Goal: Task Accomplishment & Management: Use online tool/utility

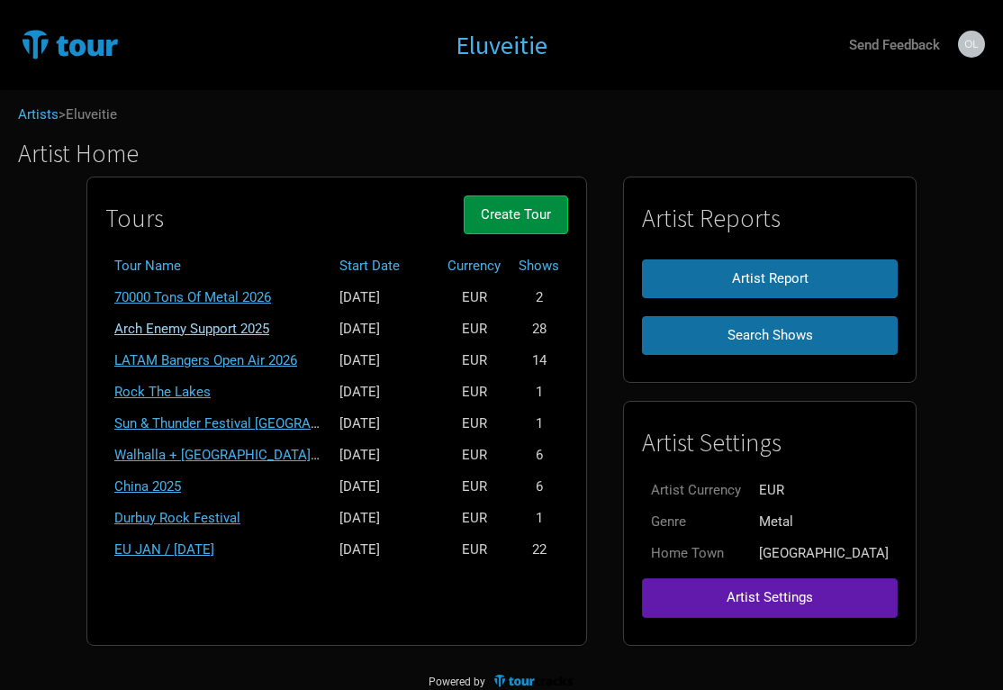
click at [249, 328] on link "Arch Enemy Support 2025" at bounding box center [191, 329] width 155 height 16
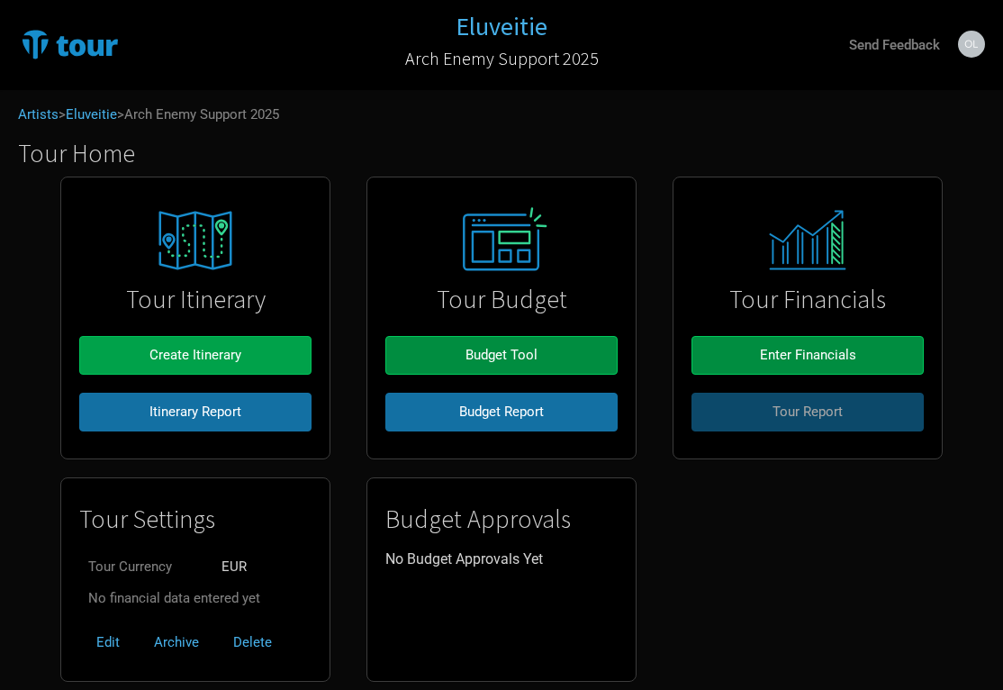
click at [208, 358] on span "Create Itinerary" at bounding box center [195, 355] width 92 height 16
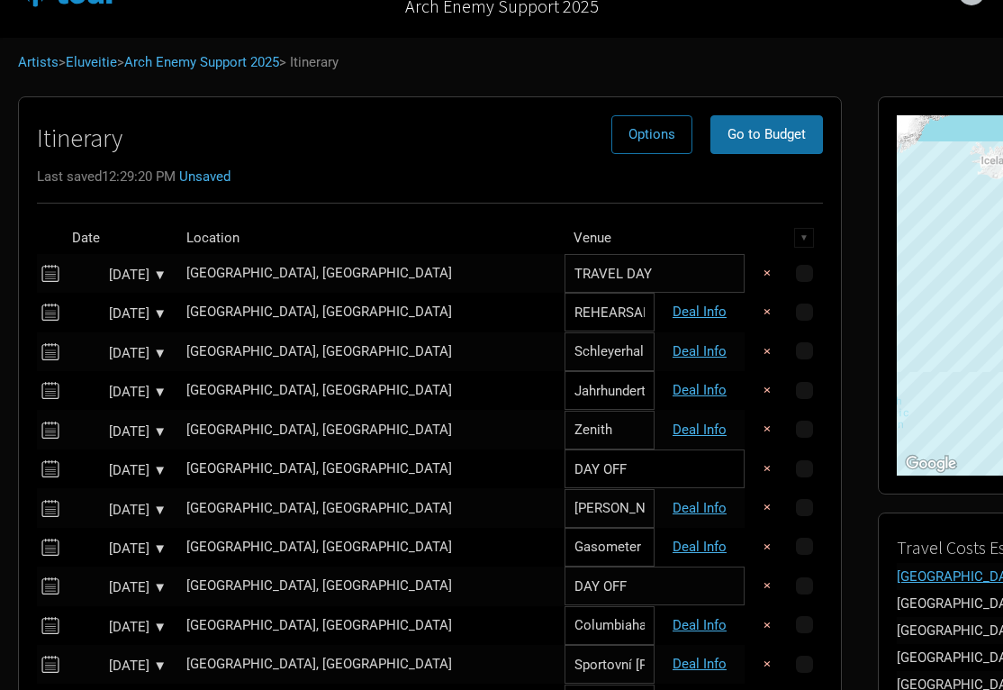
scroll to position [54, 0]
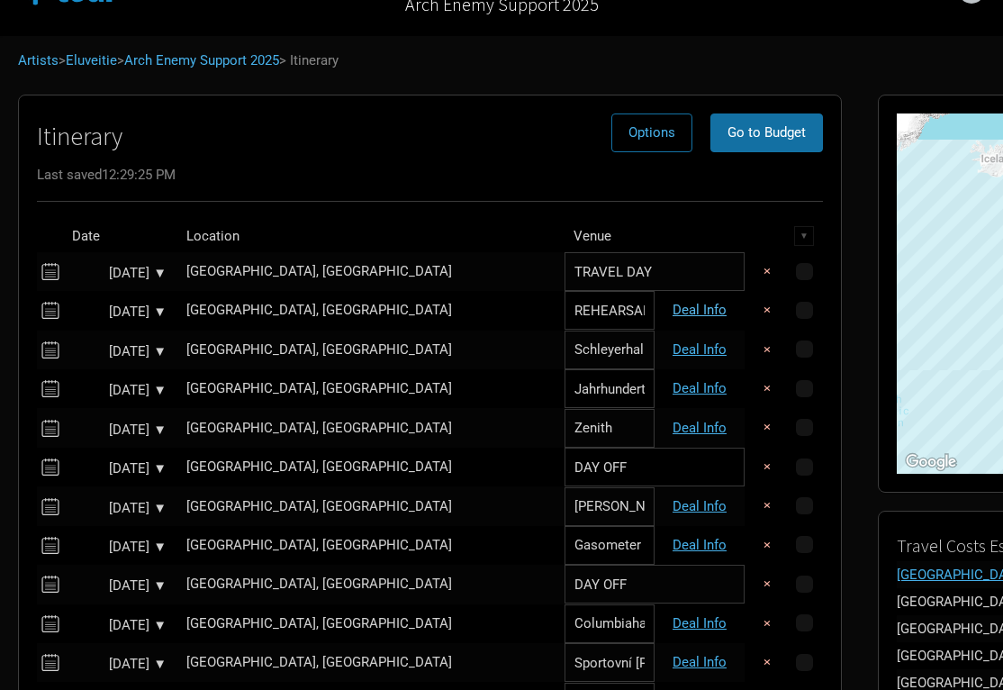
click at [673, 303] on link "Deal Info" at bounding box center [700, 310] width 54 height 16
select select "Support"
select select "EUR"
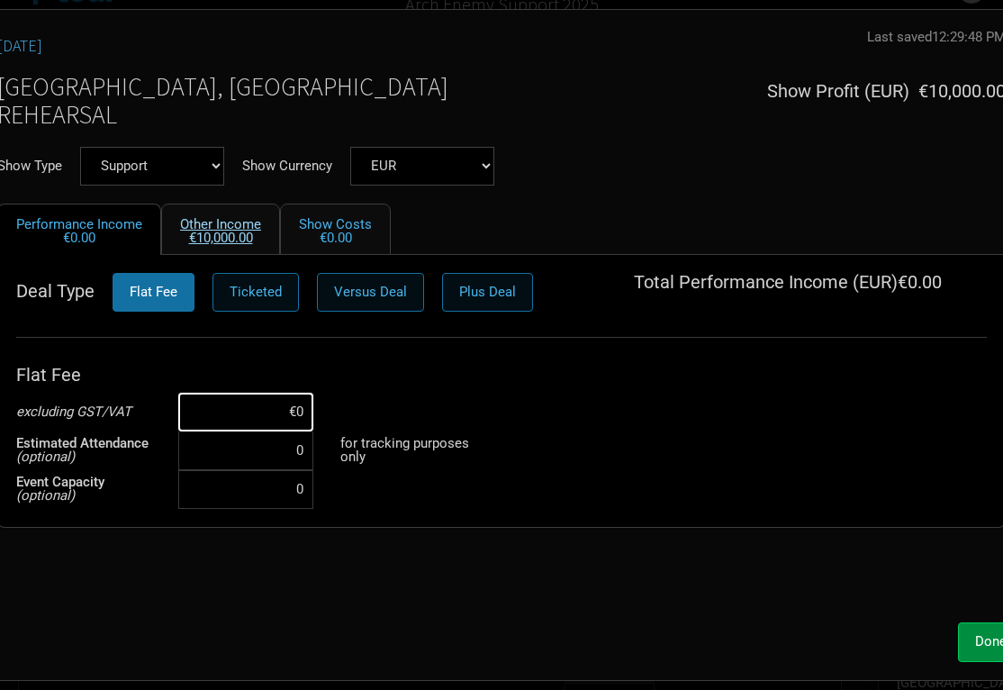
click at [220, 222] on link "Other Income €10,000.00" at bounding box center [220, 229] width 119 height 51
select select "EUR"
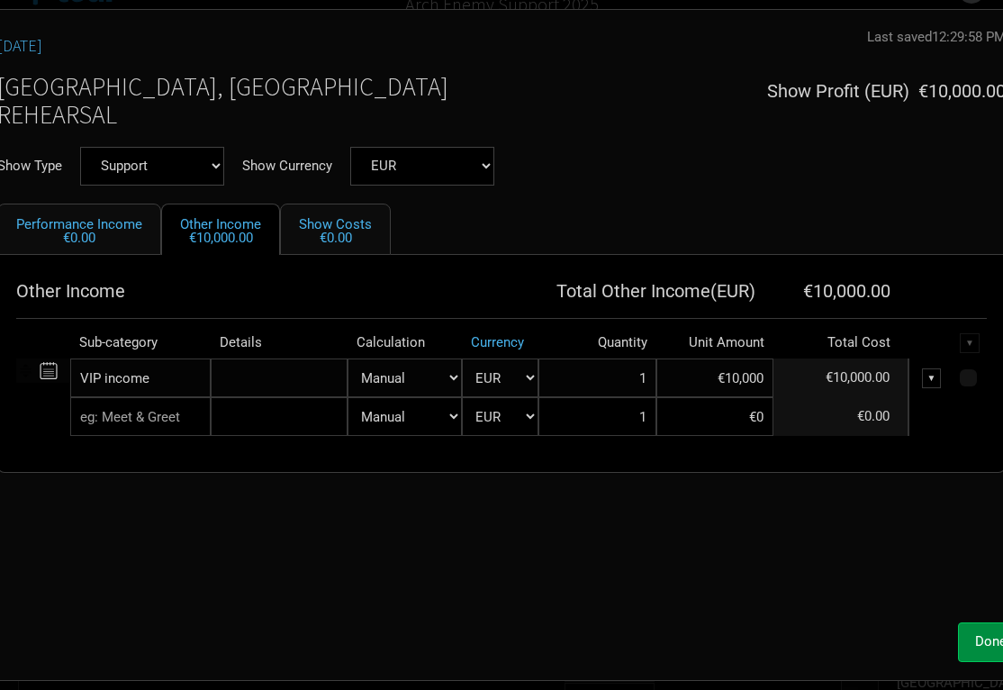
click at [929, 370] on div "▼" at bounding box center [932, 378] width 20 height 20
click at [935, 374] on div "▼" at bounding box center [932, 378] width 20 height 20
click at [935, 372] on div "▼" at bounding box center [932, 378] width 20 height 20
click at [933, 370] on div "▼" at bounding box center [932, 378] width 20 height 20
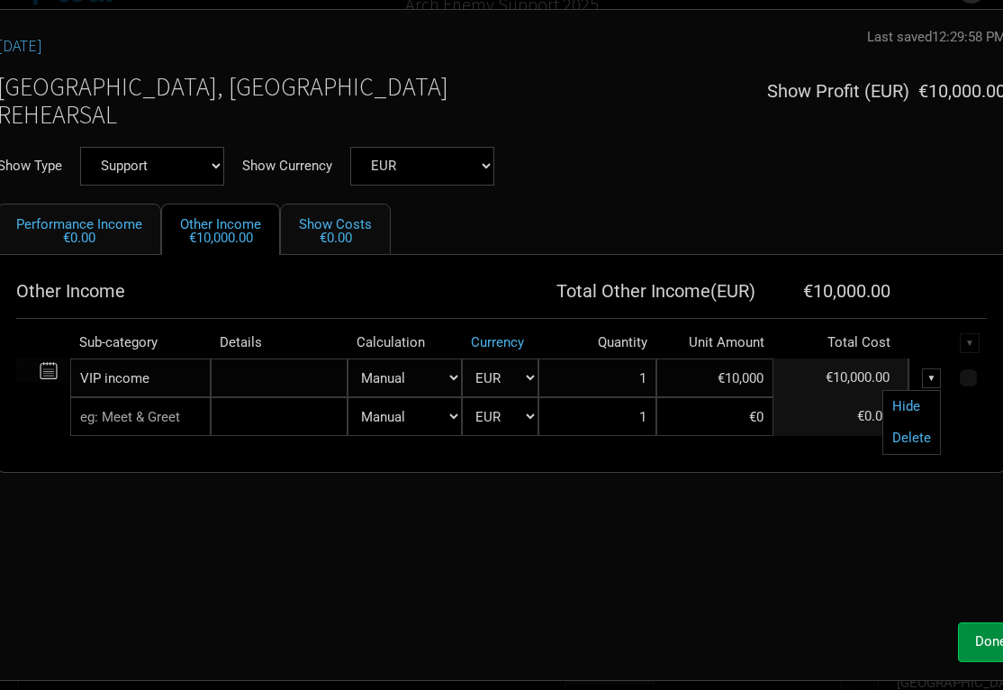
click at [930, 372] on div "▼" at bounding box center [932, 378] width 20 height 20
click at [930, 374] on div "▼" at bounding box center [932, 378] width 20 height 20
click at [931, 373] on div "▼" at bounding box center [932, 378] width 20 height 20
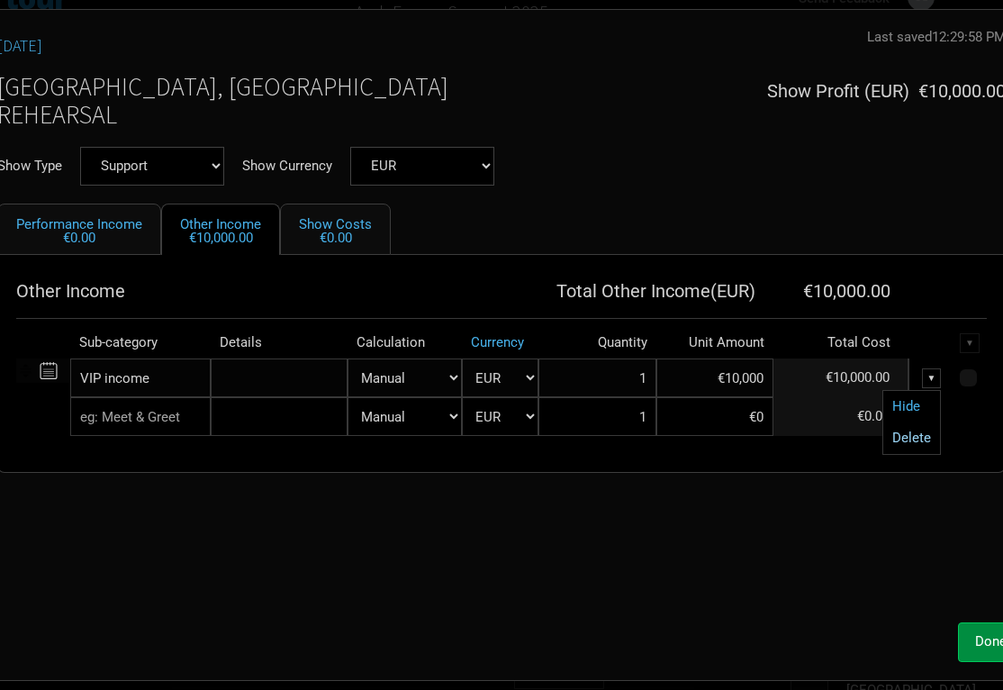
click at [917, 435] on link "Delete" at bounding box center [911, 438] width 39 height 14
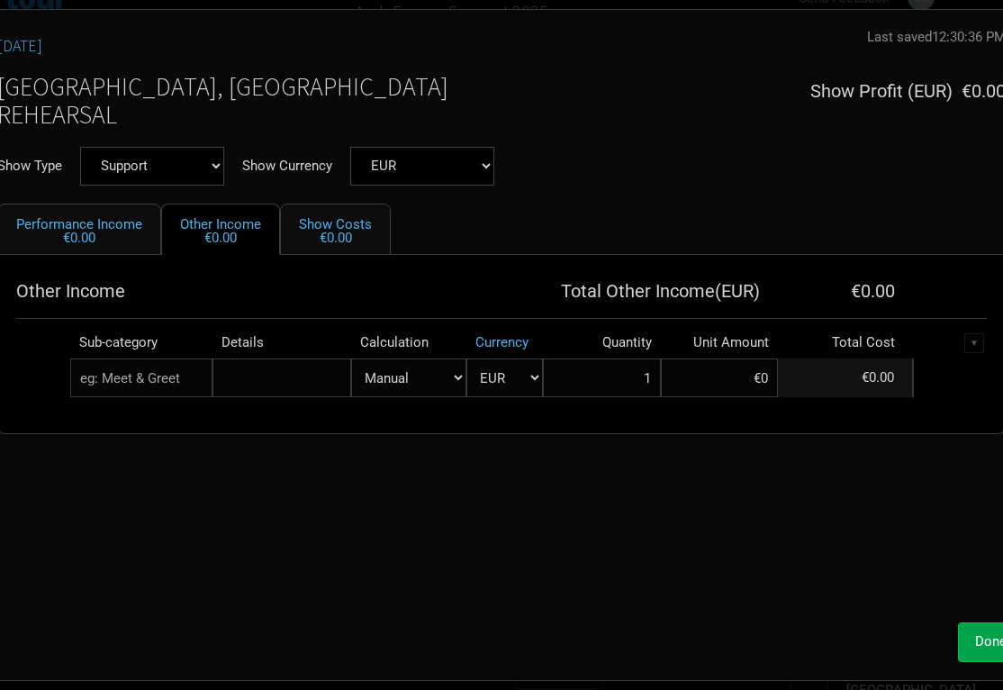
click at [976, 639] on span "Done" at bounding box center [991, 641] width 32 height 16
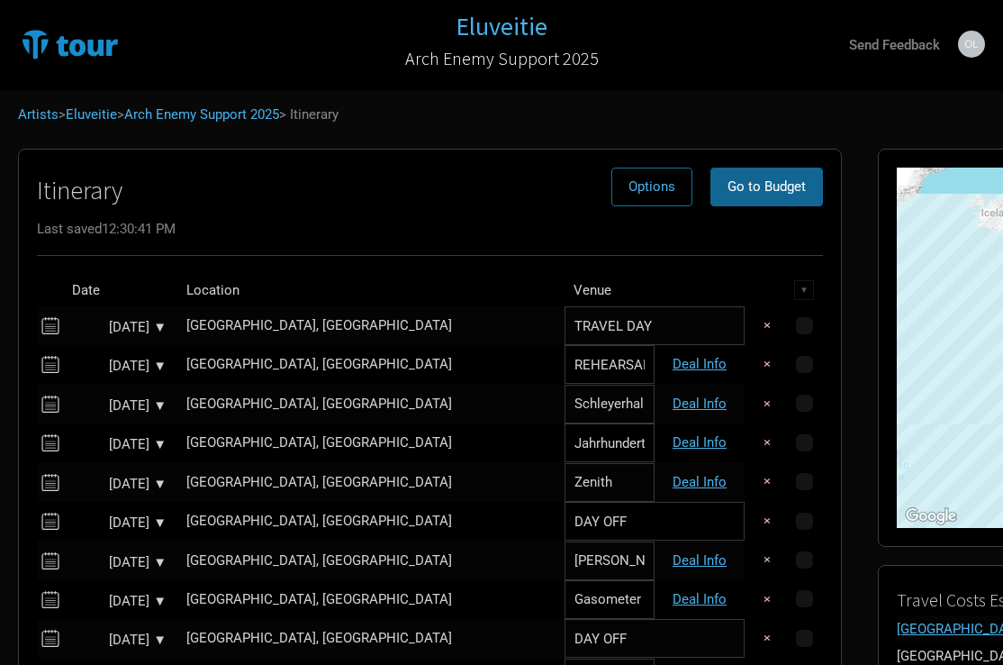
click at [728, 182] on span "Go to Budget" at bounding box center [767, 186] width 78 height 16
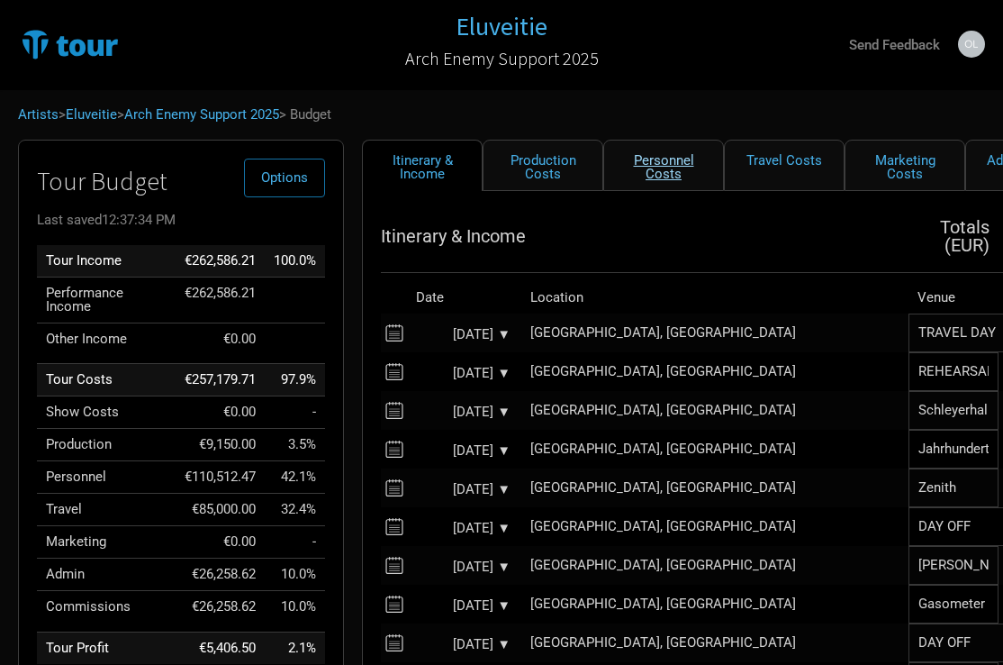
click at [681, 166] on link "Personnel Costs" at bounding box center [663, 165] width 121 height 51
select select "EUR"
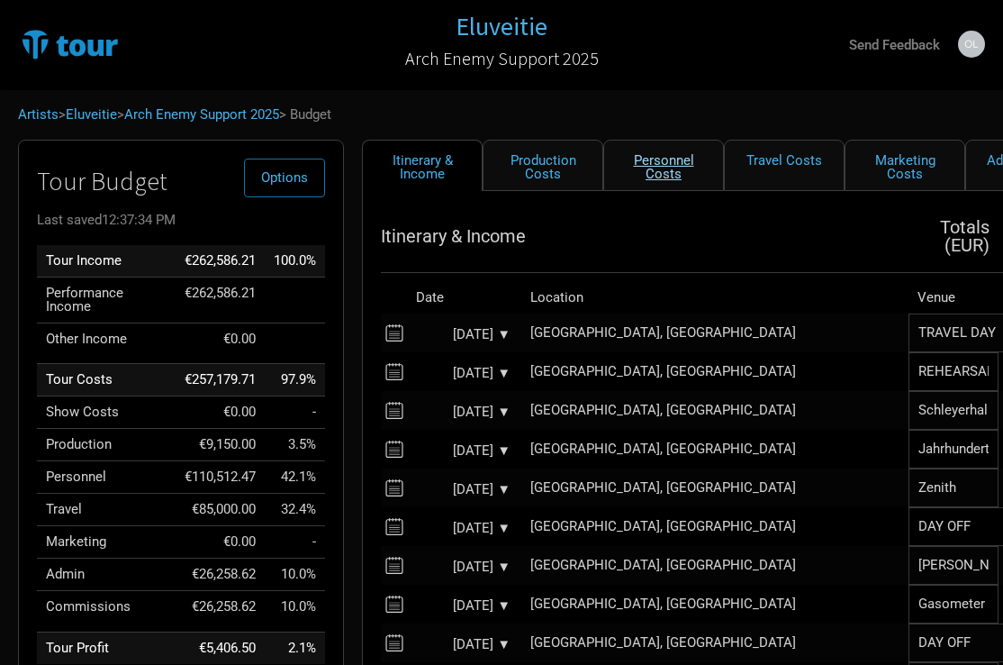
select select "EUR"
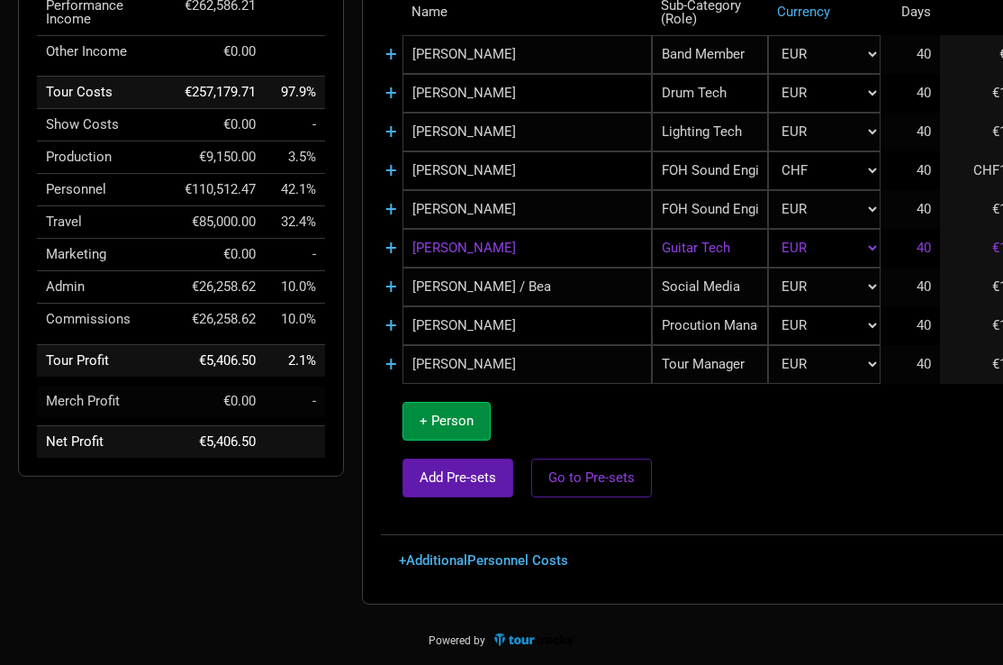
scroll to position [287, 0]
click at [390, 284] on link "+" at bounding box center [391, 286] width 12 height 23
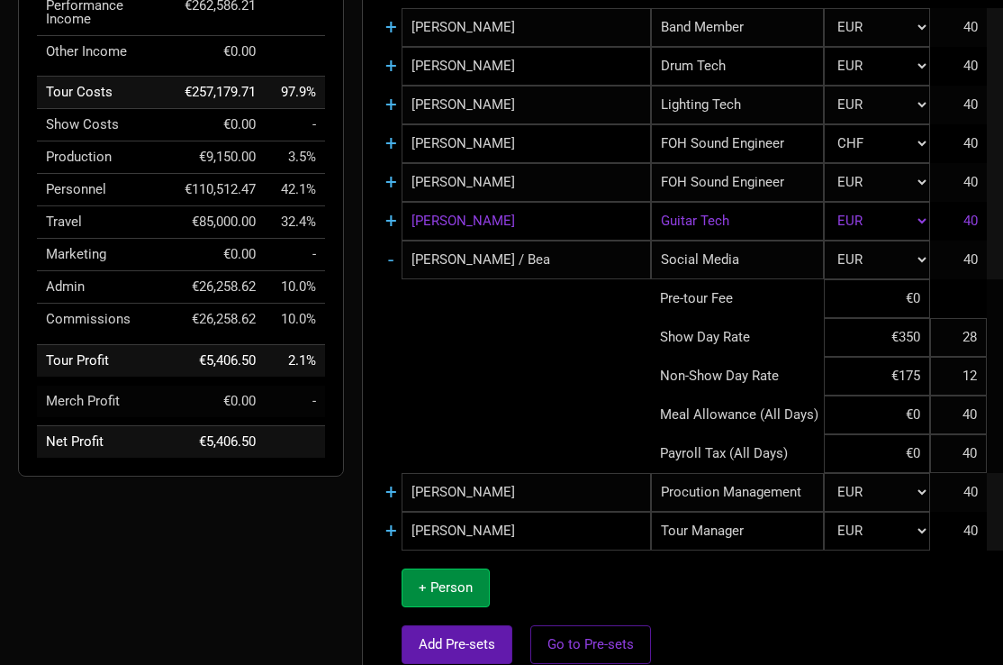
click at [898, 375] on input "€175" at bounding box center [876, 376] width 105 height 39
click at [912, 375] on input "€175" at bounding box center [876, 376] width 105 height 39
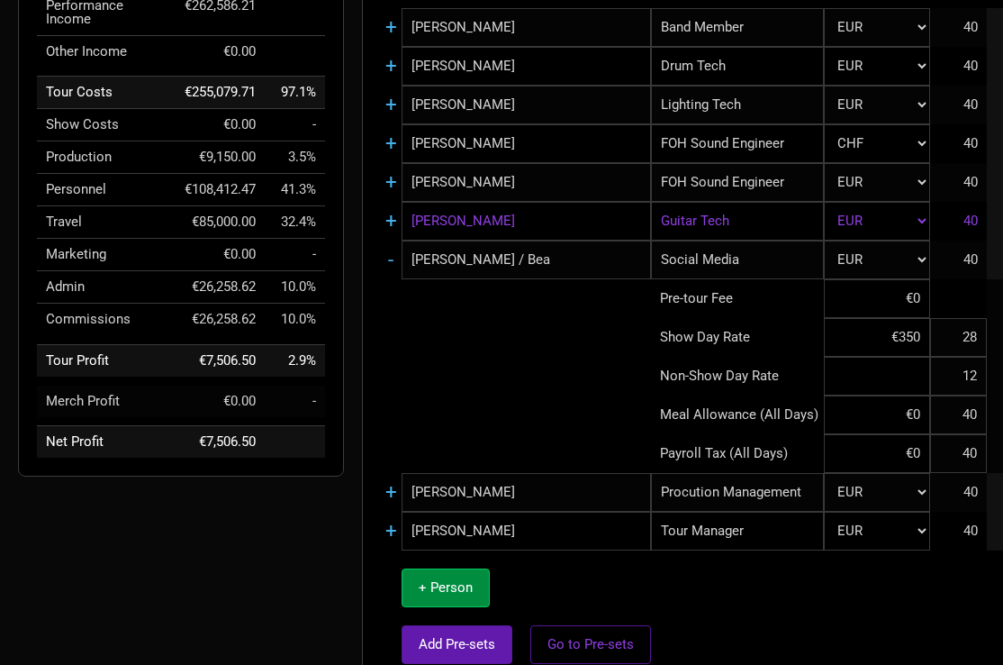
type input "€0"
click at [558, 377] on td at bounding box center [516, 376] width 270 height 39
click at [390, 260] on link "-" at bounding box center [390, 259] width 5 height 23
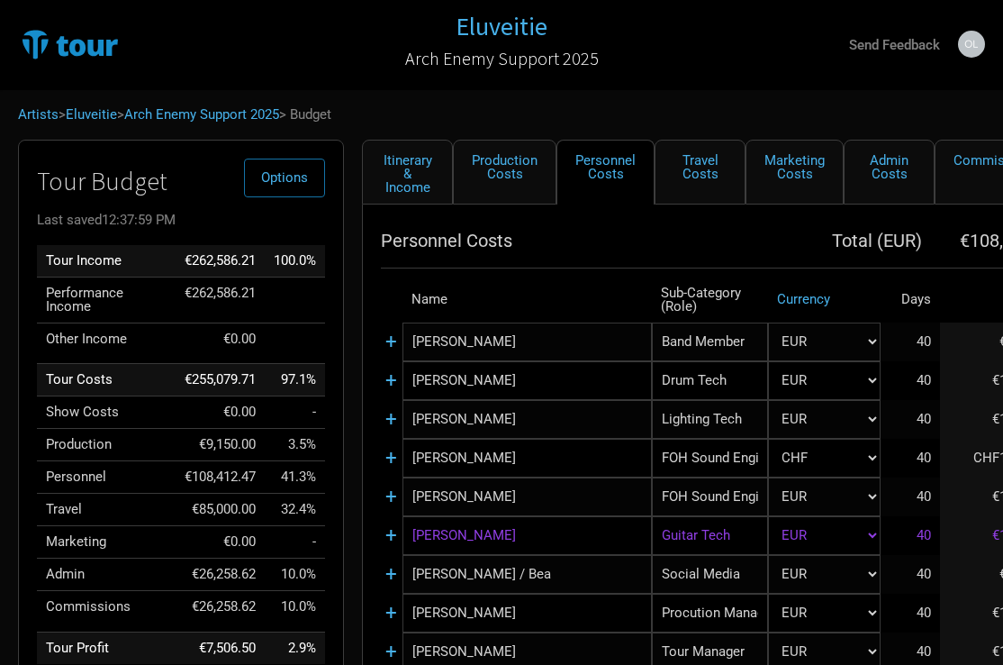
scroll to position [0, 0]
click at [631, 213] on div "Personnel Costs Total ( EUR ) €108,412.47 Name Sub-Category (Role) Currency Day…" at bounding box center [767, 547] width 810 height 687
click at [401, 162] on link "Itinerary & Income" at bounding box center [407, 172] width 91 height 65
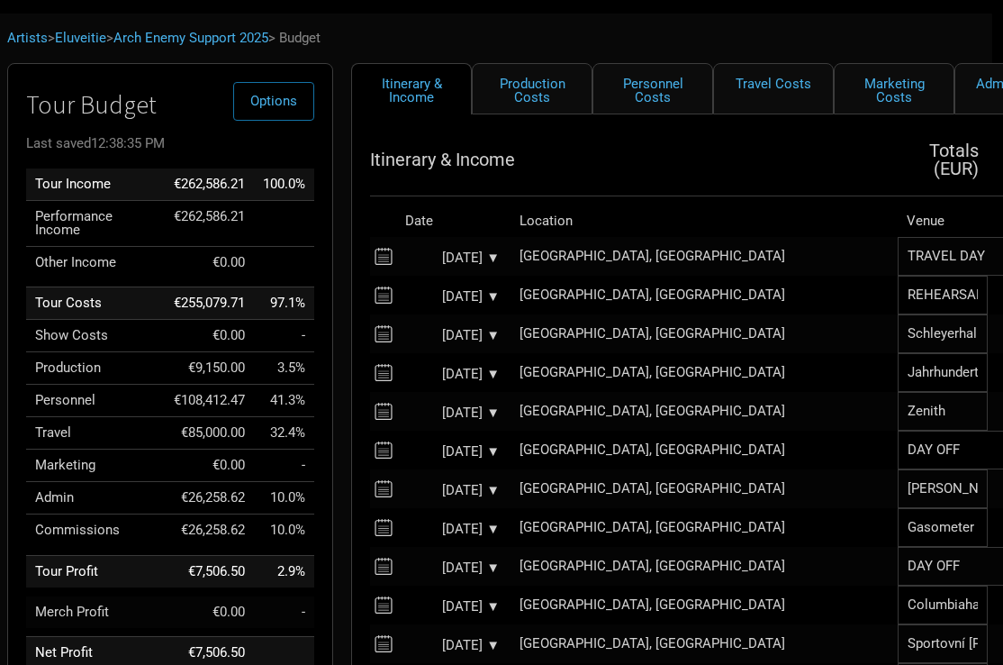
scroll to position [77, 0]
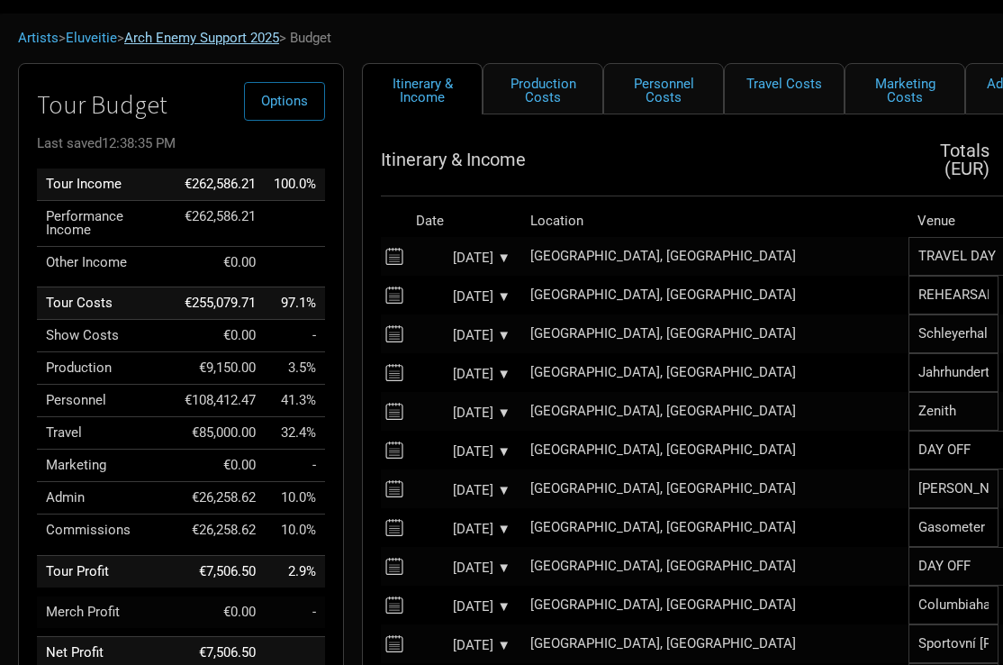
click at [176, 41] on link "Arch Enemy Support 2025" at bounding box center [201, 38] width 155 height 16
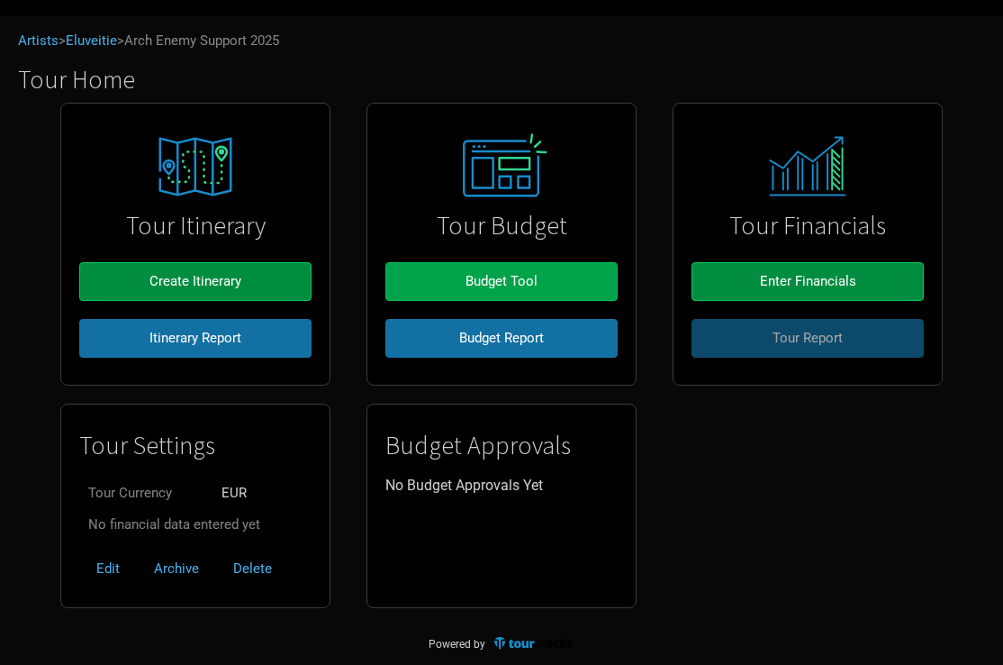
click at [480, 284] on span "Budget Tool" at bounding box center [502, 281] width 72 height 16
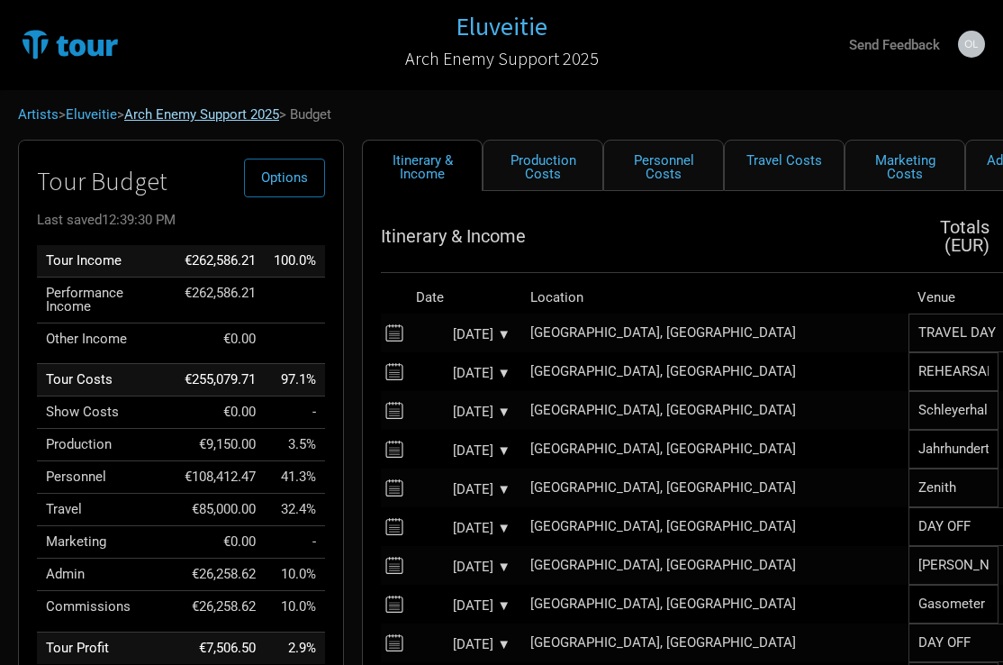
click at [181, 109] on link "Arch Enemy Support 2025" at bounding box center [201, 114] width 155 height 16
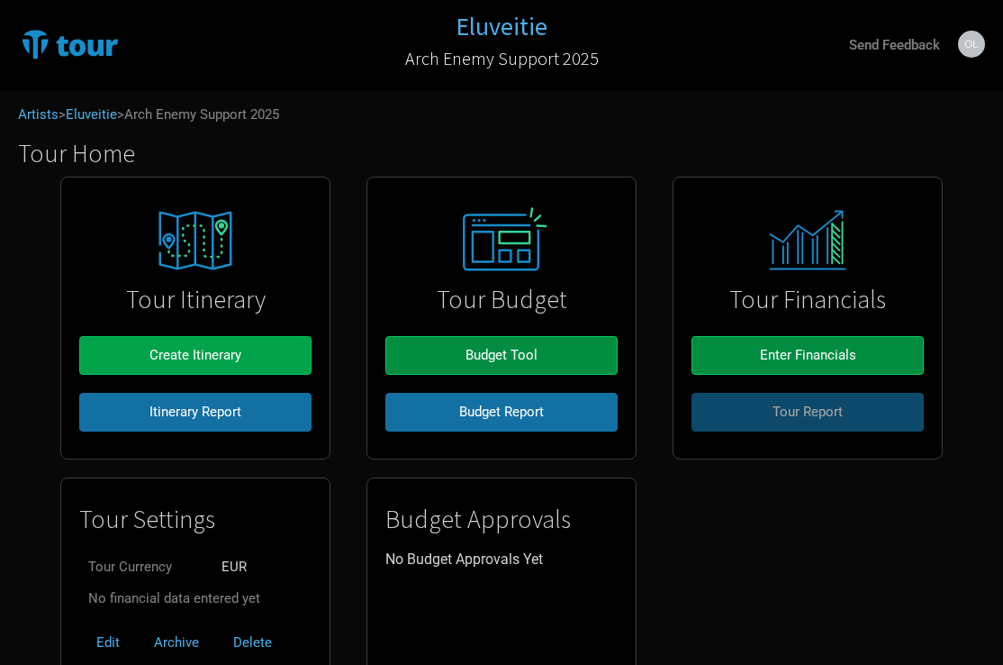
click at [217, 347] on span "Create Itinerary" at bounding box center [195, 355] width 92 height 16
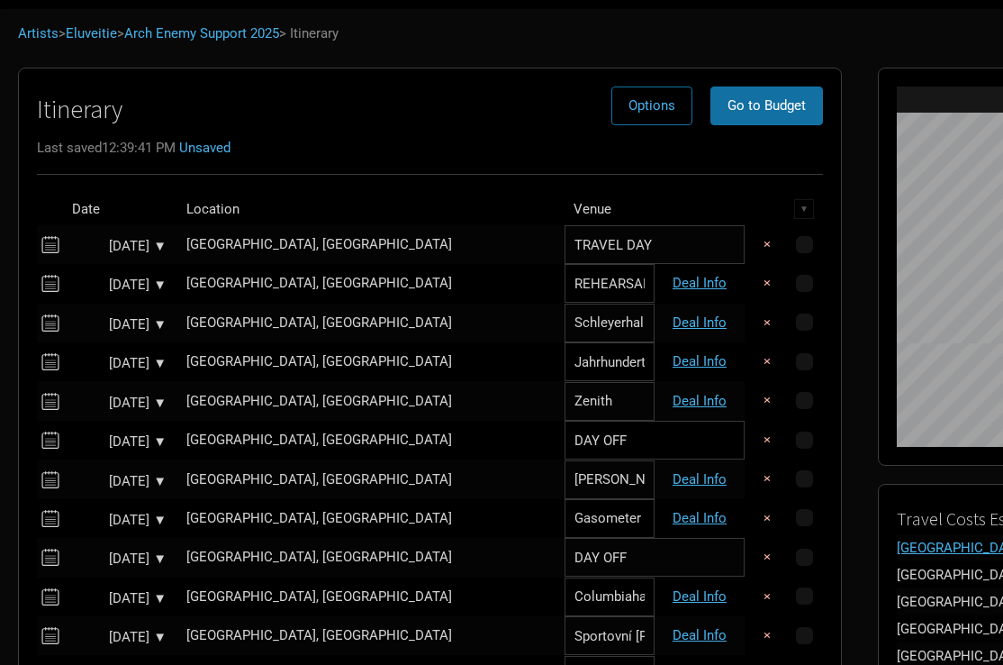
scroll to position [88, 0]
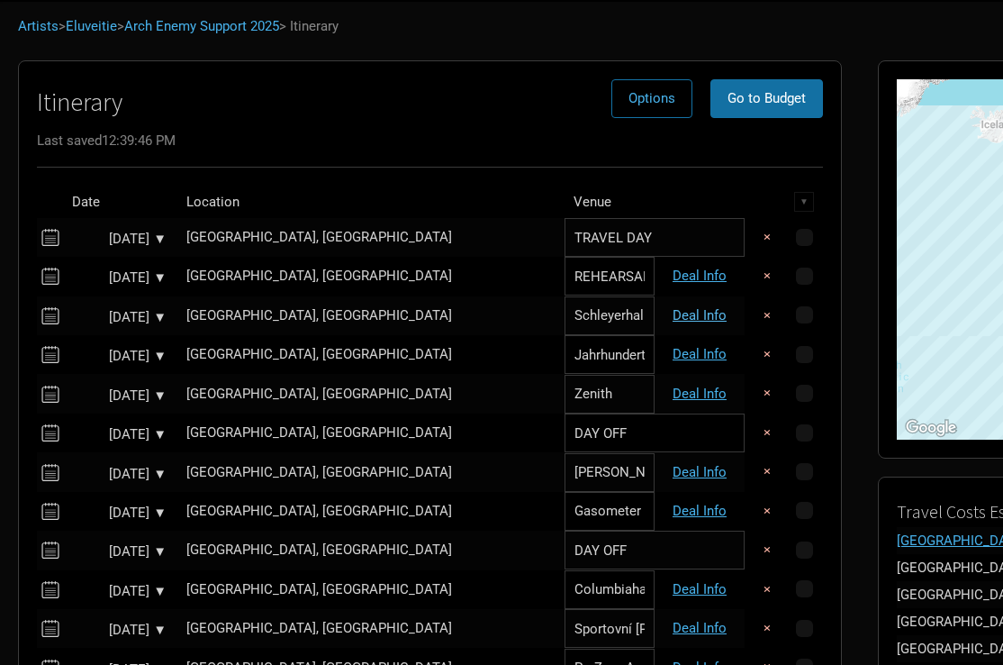
click at [673, 309] on link "Deal Info" at bounding box center [700, 315] width 54 height 16
select select "Support"
select select "EUR"
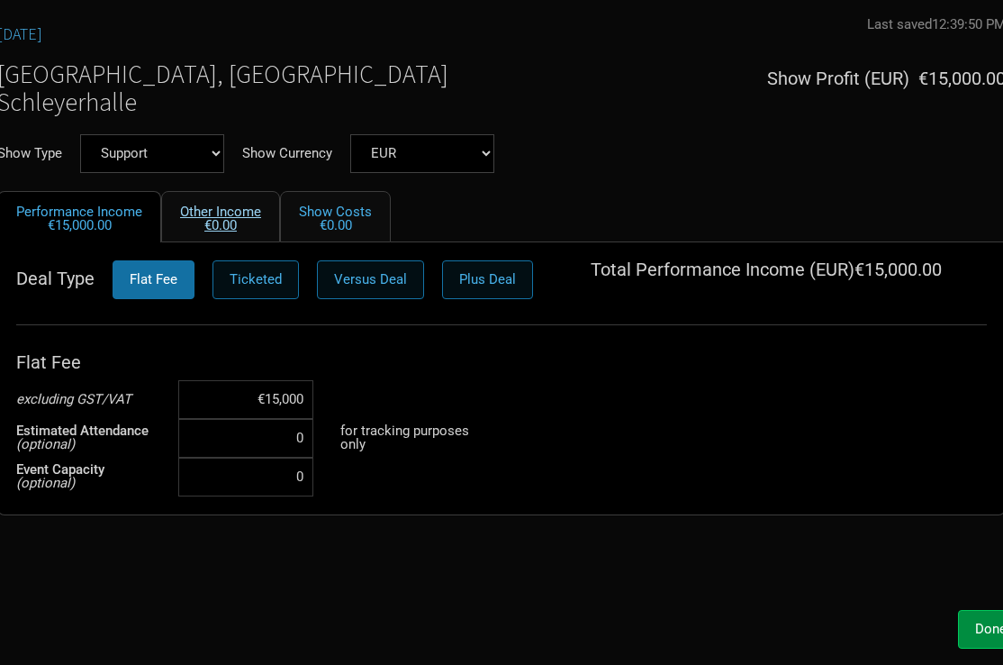
click at [245, 217] on link "Other Income €0.00" at bounding box center [220, 216] width 119 height 51
select select "EUR"
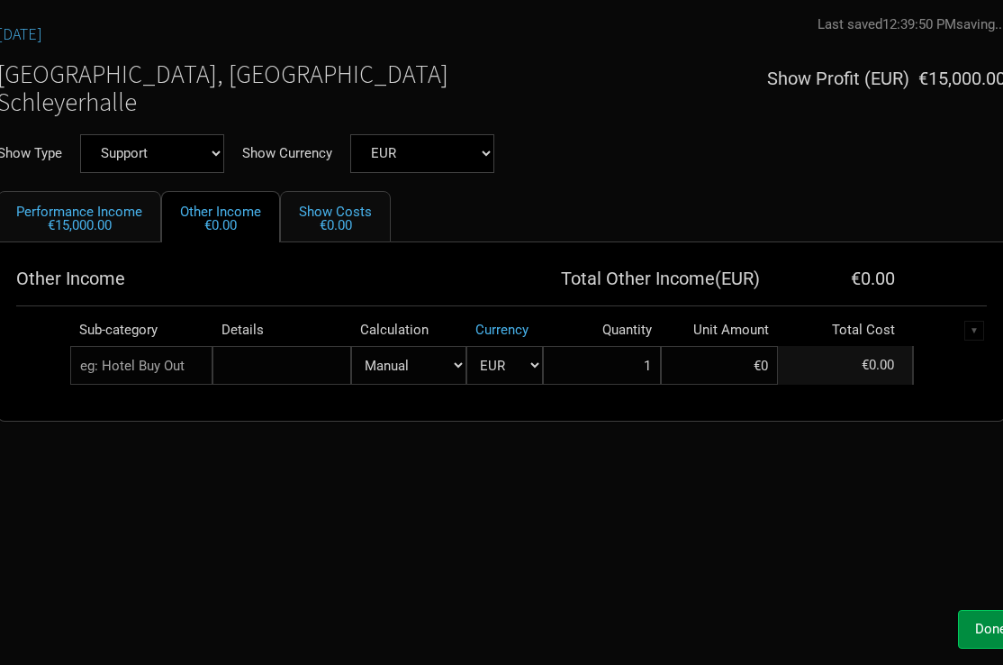
click at [182, 378] on input "text" at bounding box center [141, 365] width 142 height 39
type input "VI"
type input "VIP"
click at [140, 405] on span "income" at bounding box center [132, 403] width 45 height 16
select select "EUR"
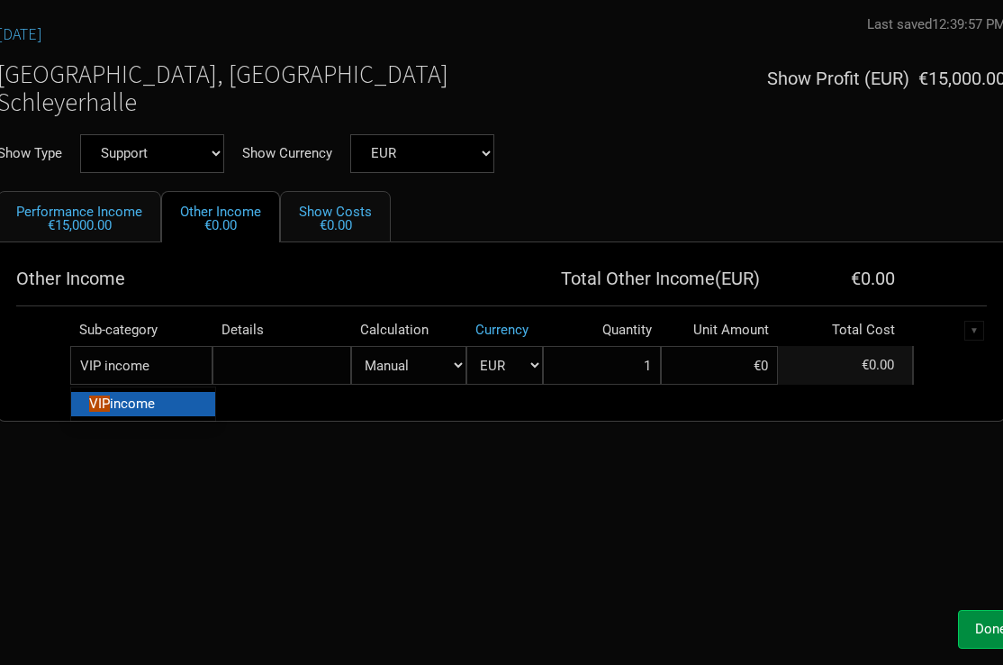
select select "EUR"
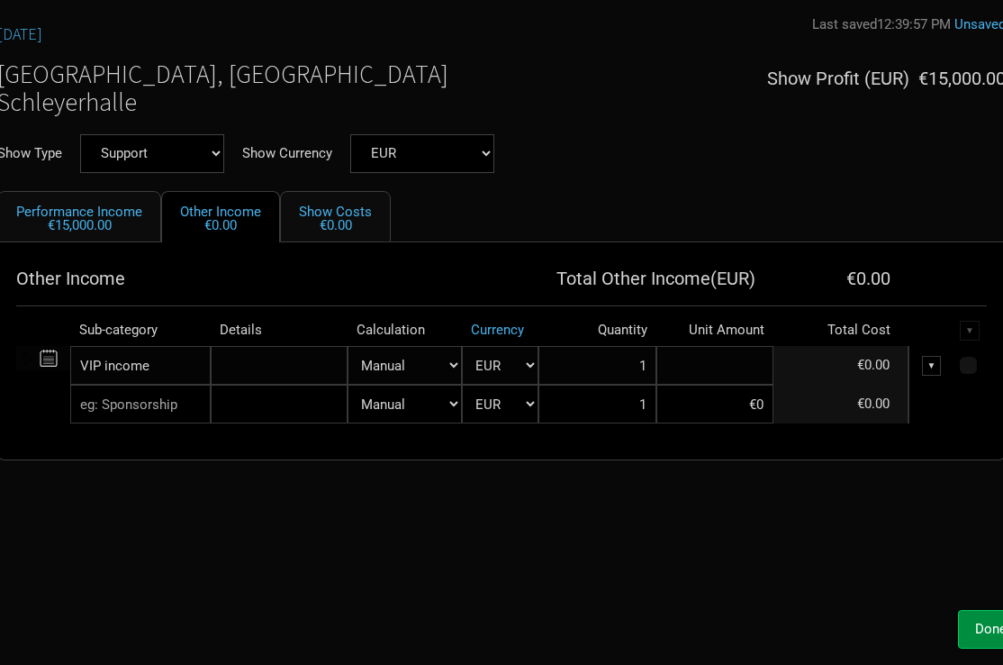
click at [732, 375] on input at bounding box center [715, 365] width 118 height 39
type input "€10,000"
click at [665, 532] on div "[DATE] Last saved 12:39:57 PM saving... [GEOGRAPHIC_DATA], [GEOGRAPHIC_DATA] Sc…" at bounding box center [501, 308] width 1045 height 584
click at [965, 627] on button "Done" at bounding box center [991, 629] width 66 height 39
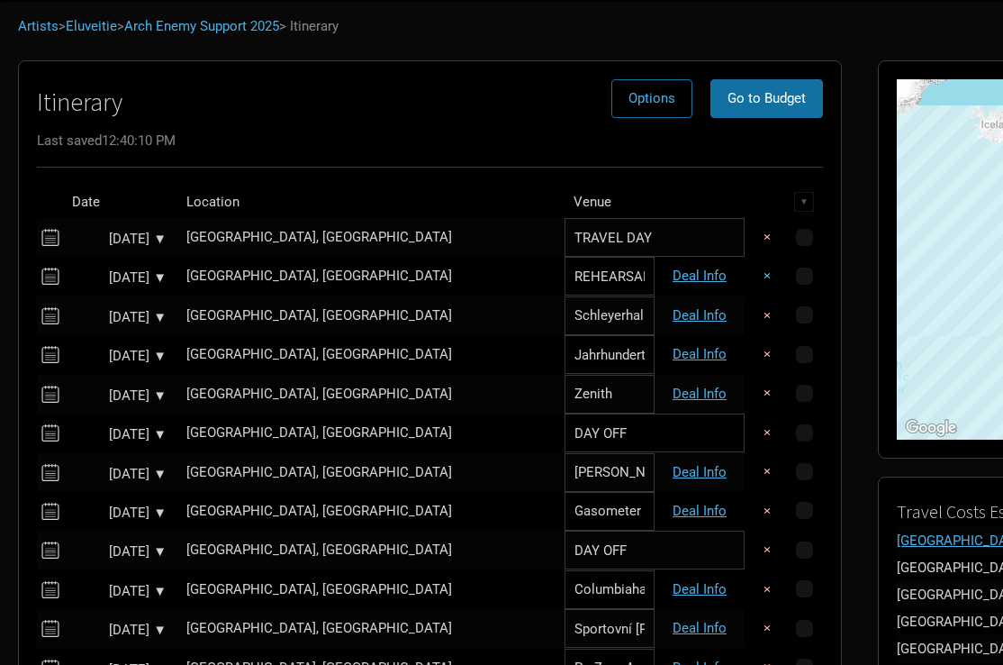
click at [746, 272] on button "×" at bounding box center [766, 276] width 41 height 39
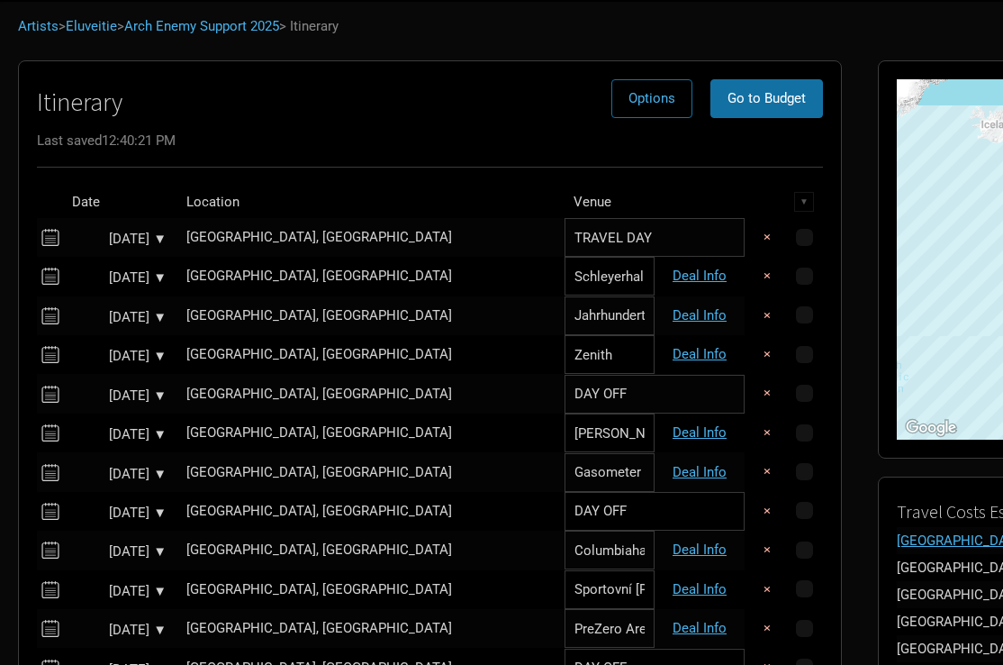
click at [97, 235] on div "[DATE] ▼" at bounding box center [117, 239] width 99 height 14
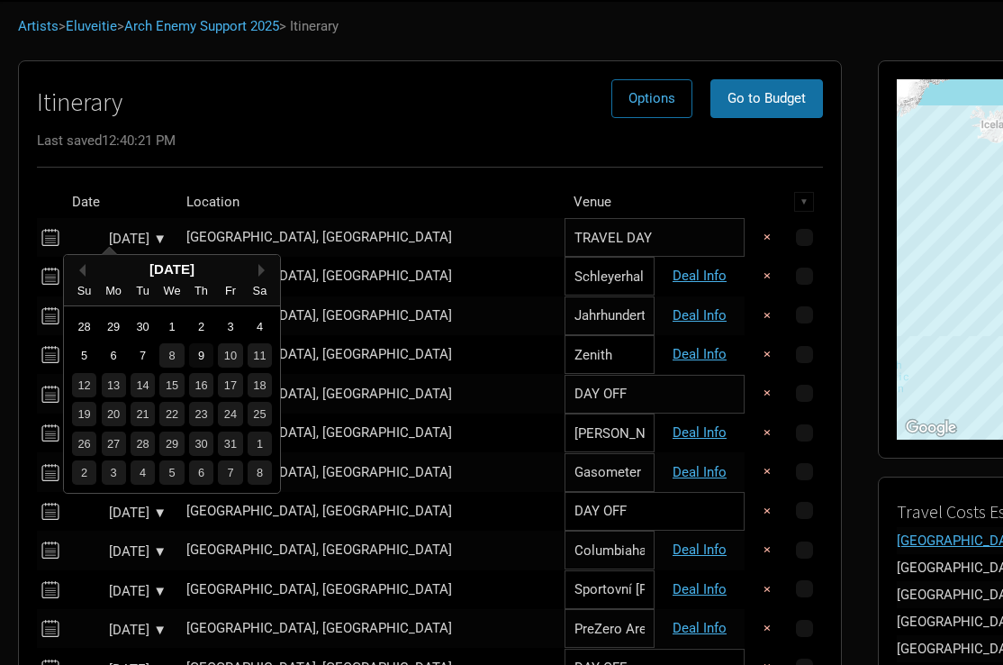
click at [200, 354] on div "9" at bounding box center [201, 355] width 24 height 24
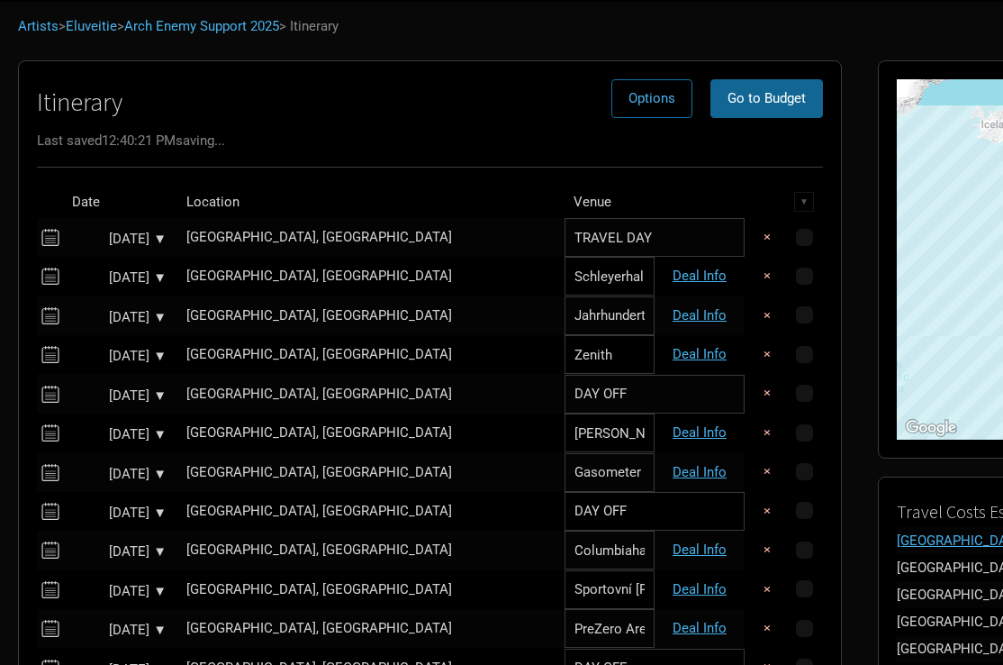
click at [710, 82] on button "Go to Budget" at bounding box center [766, 98] width 113 height 39
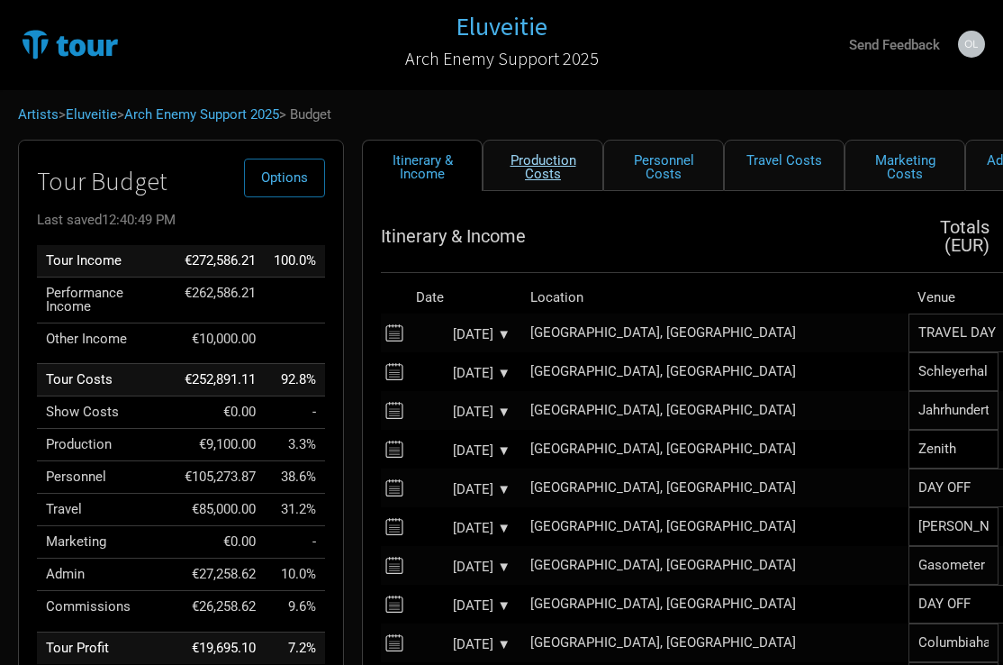
click at [529, 168] on link "Production Costs" at bounding box center [543, 165] width 121 height 51
select select "Shows"
select select "EUR"
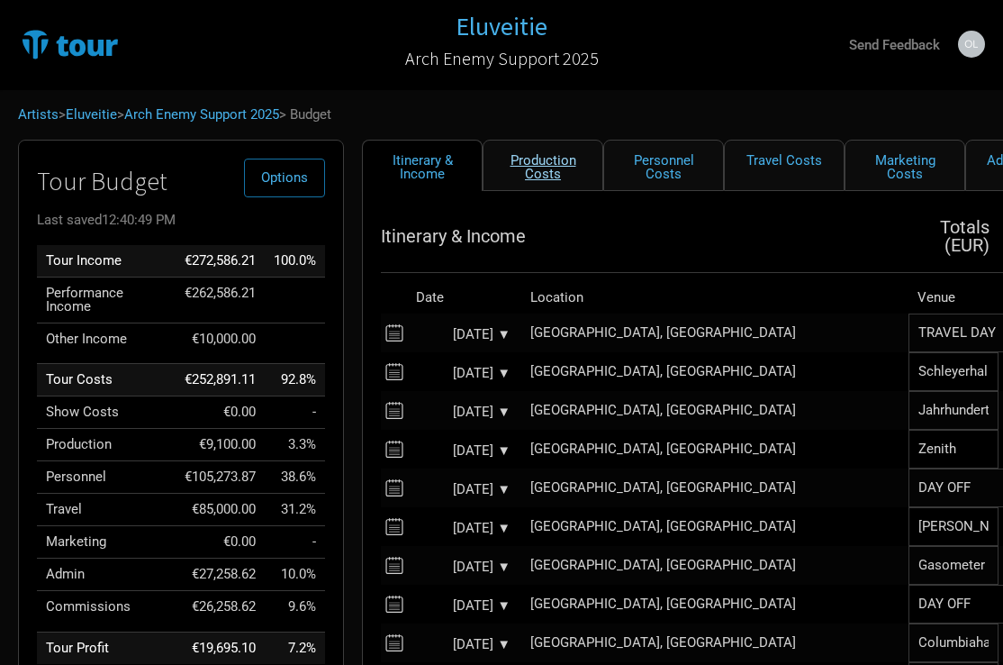
select select "EUR"
select select "Shows"
select select "EUR"
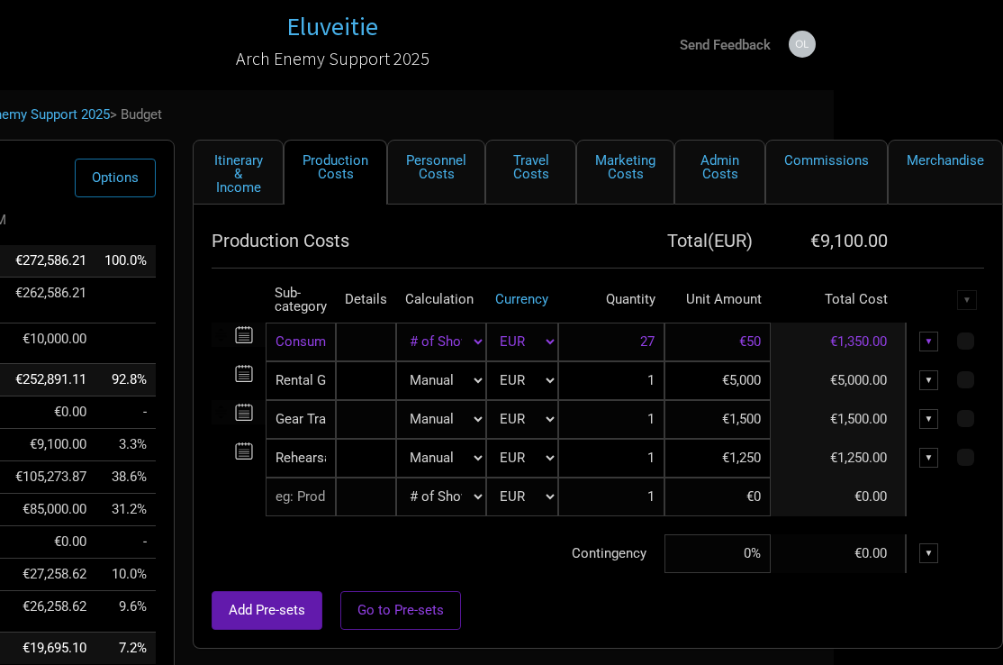
scroll to position [0, 168]
click at [925, 453] on div "▼" at bounding box center [930, 458] width 20 height 20
click at [837, 548] on link "Delete" at bounding box center [874, 549] width 111 height 14
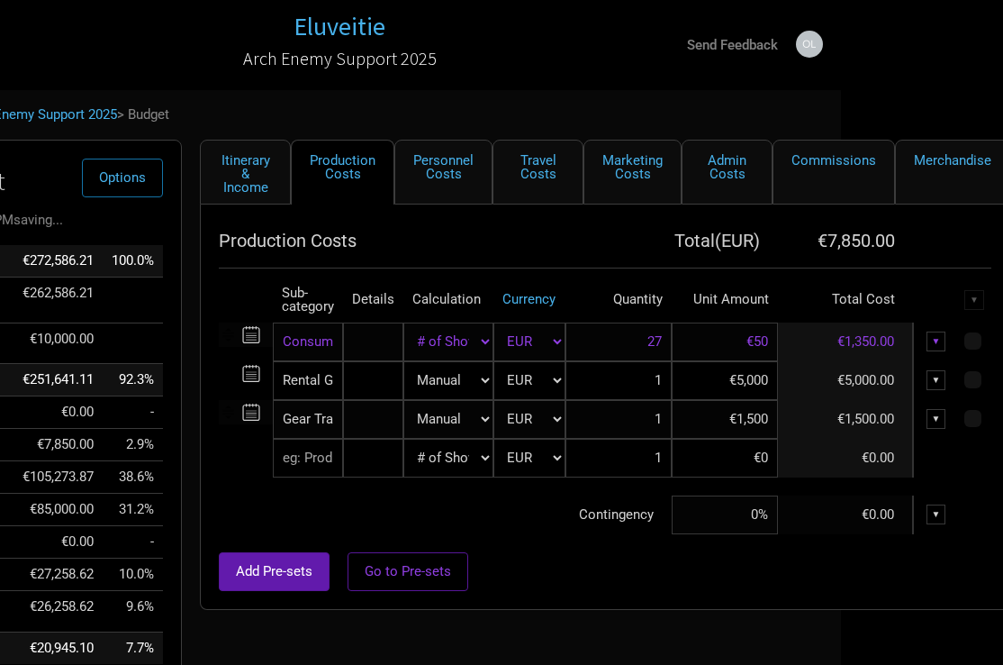
scroll to position [0, 162]
click at [556, 185] on link "Travel Costs" at bounding box center [538, 172] width 91 height 65
select select "EUR"
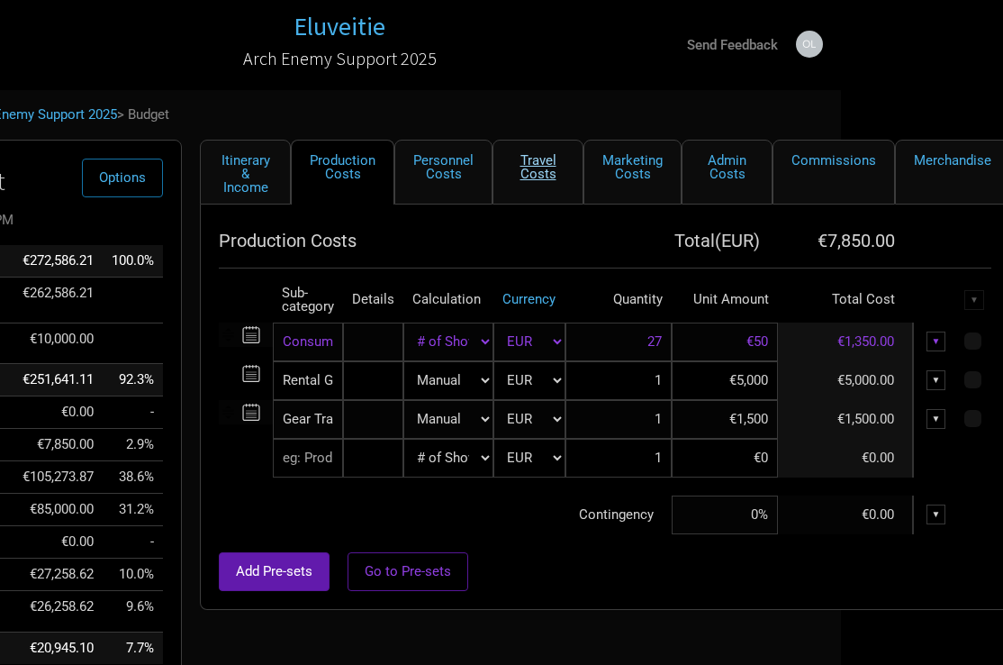
select select "EUR"
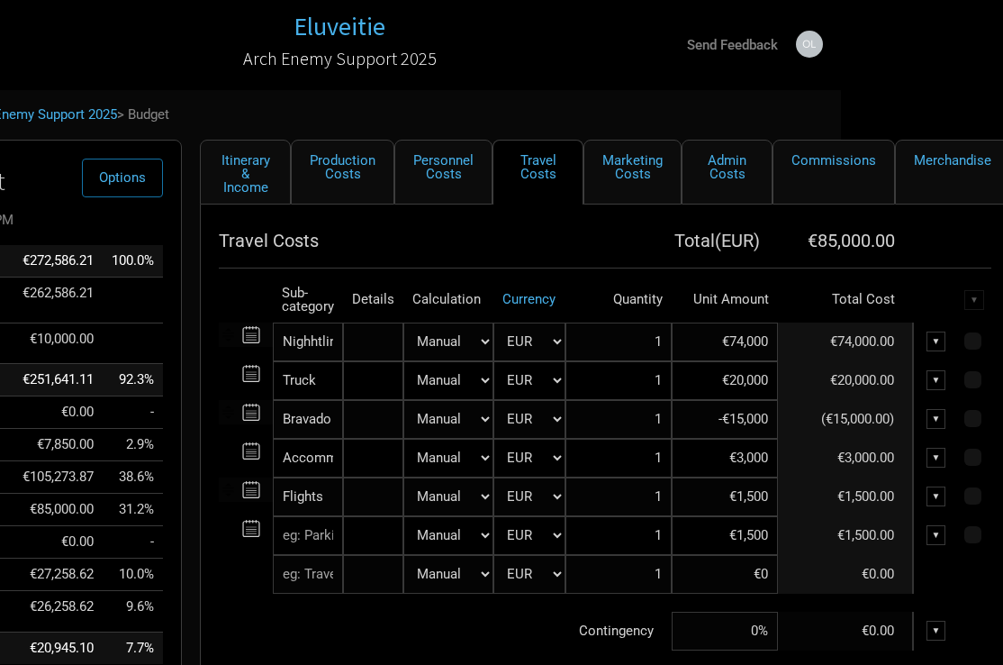
click at [737, 346] on input "€74,000" at bounding box center [725, 341] width 106 height 39
click at [497, 228] on th "Travel Costs" at bounding box center [392, 240] width 347 height 36
click at [763, 342] on input "€72,700" at bounding box center [725, 341] width 106 height 39
click at [574, 279] on th "Quantity" at bounding box center [618, 299] width 106 height 45
click at [740, 346] on input "€74,000" at bounding box center [725, 341] width 106 height 39
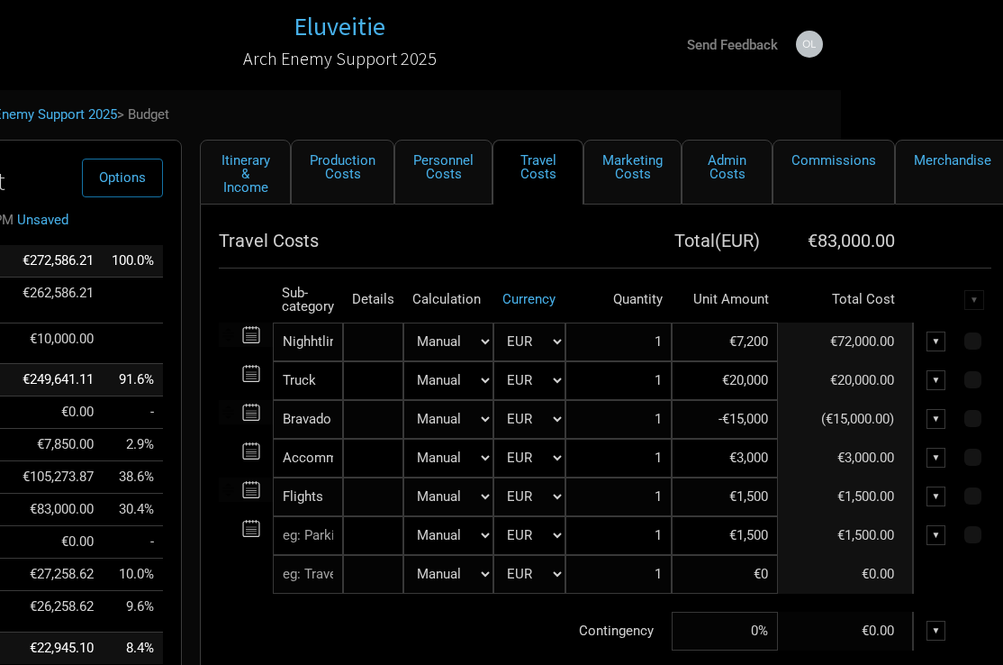
type input "€72,700"
click at [516, 228] on th "Travel Costs" at bounding box center [392, 240] width 347 height 36
click at [323, 385] on input "Truck" at bounding box center [308, 380] width 70 height 39
type input "Truc"
type input "Tru"
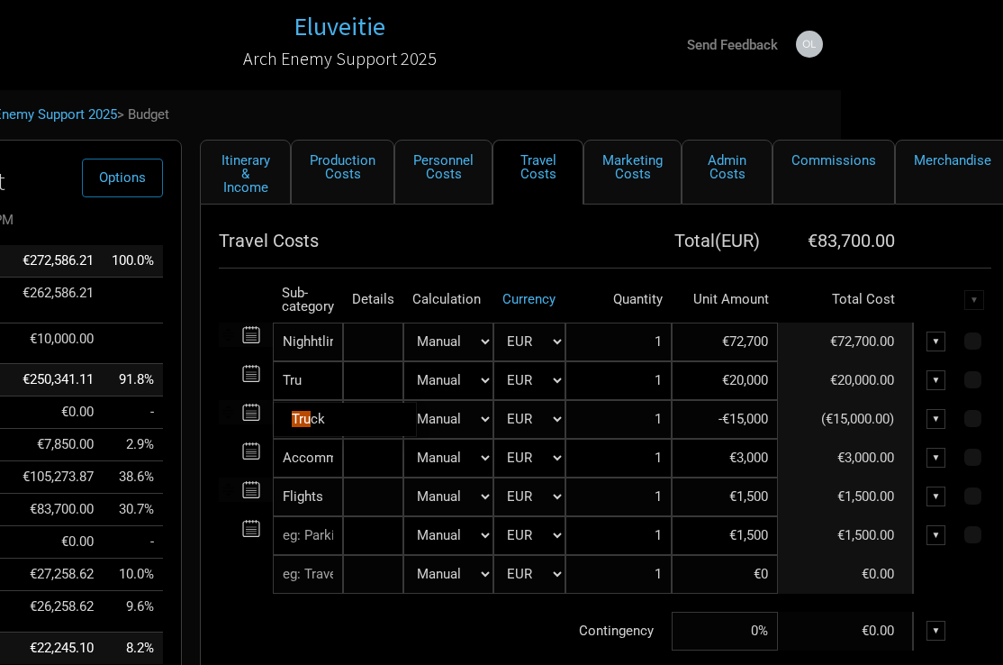
type input "Tr"
type input "Trailer"
click at [738, 380] on tr "Trailer New Subcategory New Subcategory Manual # of Shows # of Show Days # of N…" at bounding box center [605, 380] width 773 height 39
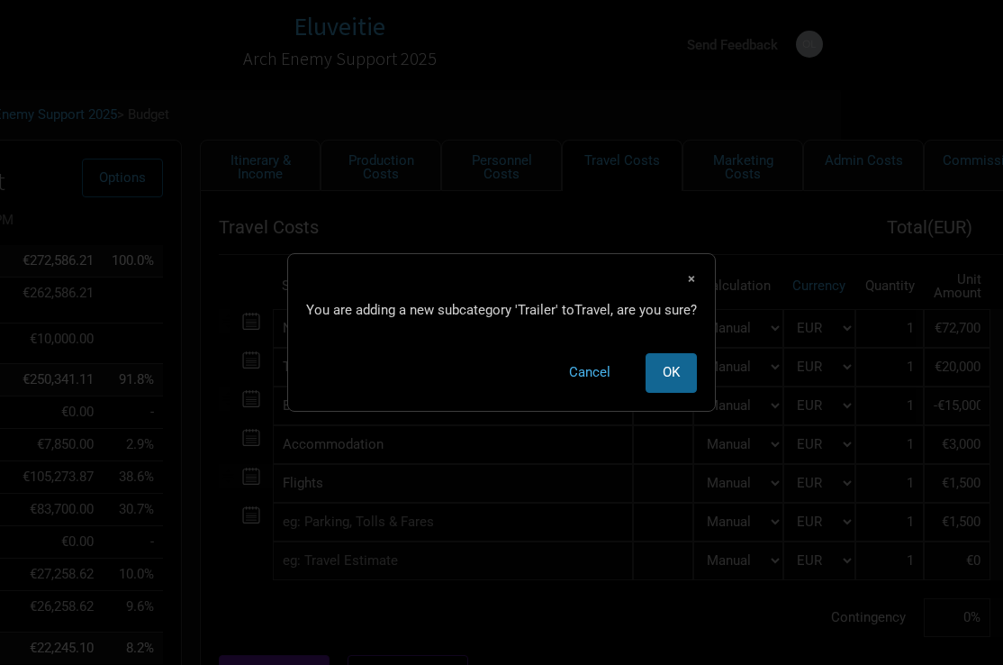
click at [669, 375] on span "OK" at bounding box center [671, 372] width 17 height 16
select select "EUR"
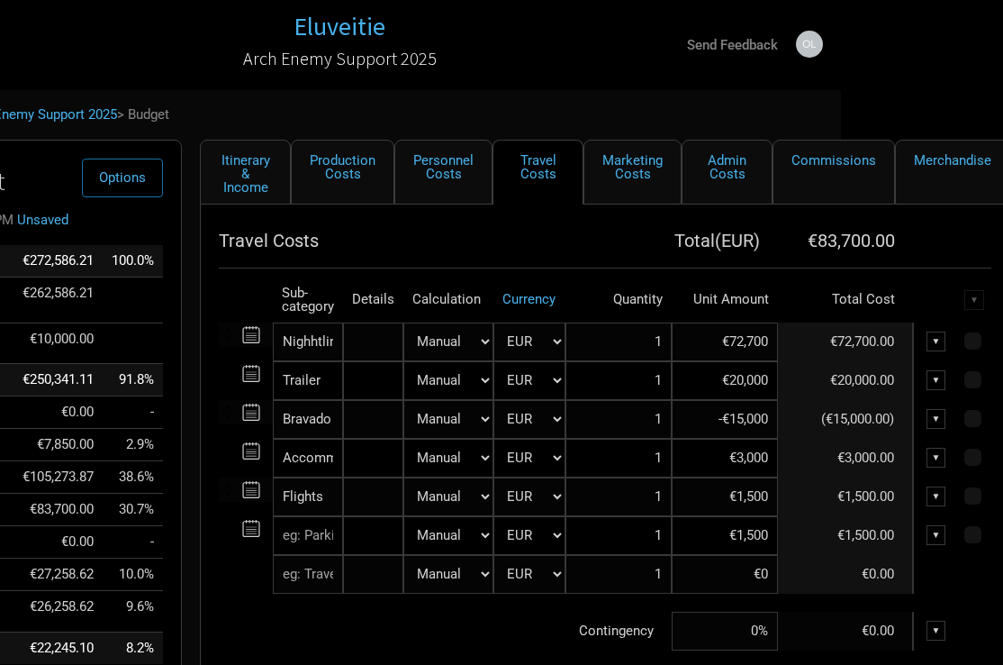
click at [737, 382] on input "€20,000" at bounding box center [725, 380] width 106 height 39
type input "€6,000"
click at [454, 644] on td "Contingency" at bounding box center [445, 630] width 453 height 39
click at [934, 419] on div "▼" at bounding box center [937, 419] width 20 height 20
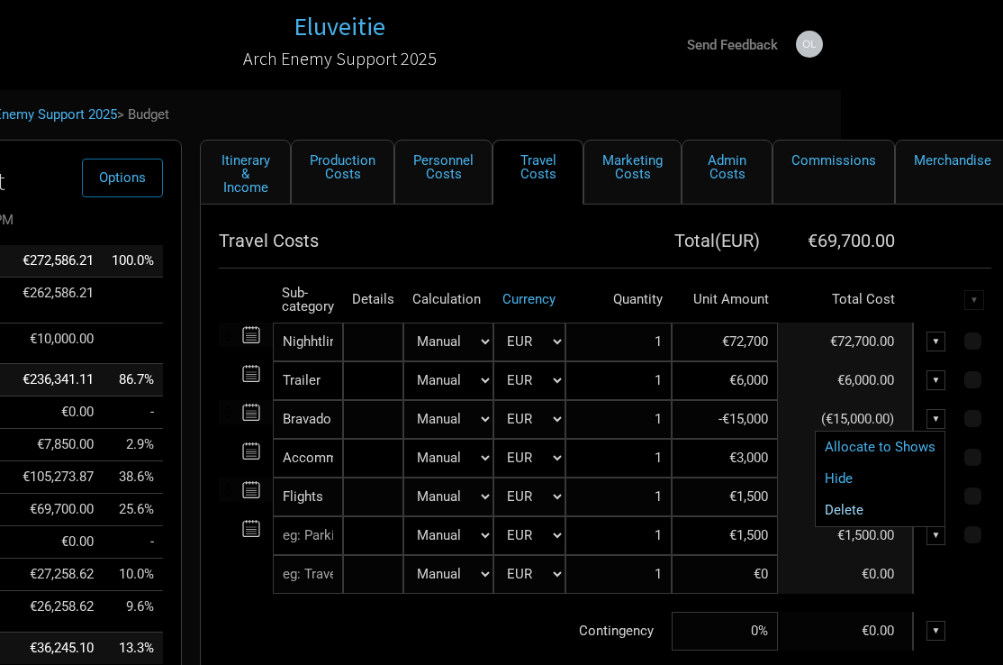
click at [845, 515] on link "Delete" at bounding box center [880, 510] width 111 height 14
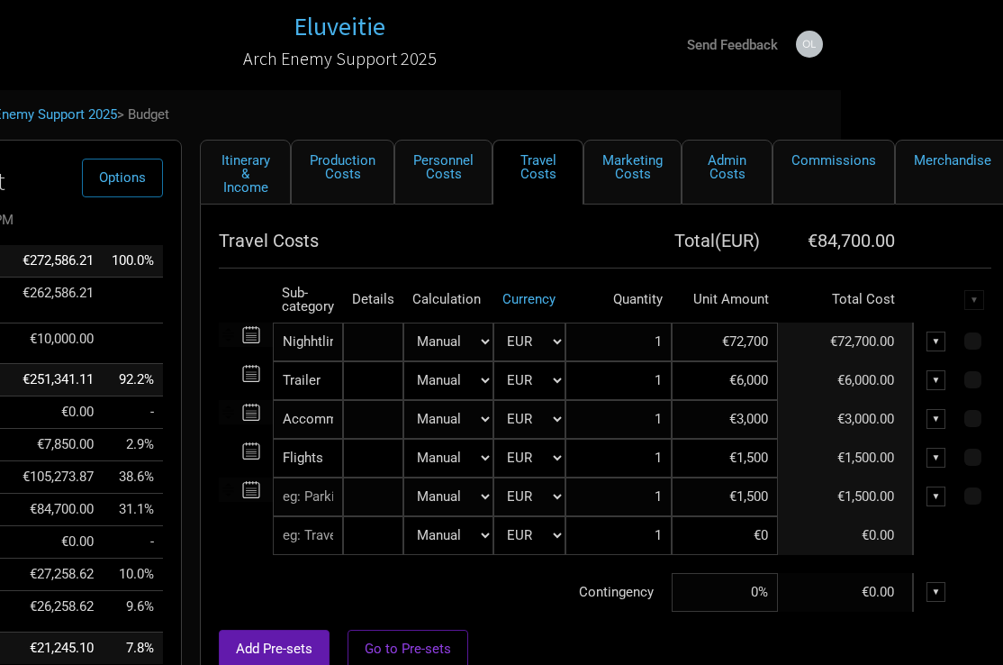
click at [800, 560] on td at bounding box center [588, 564] width 739 height 18
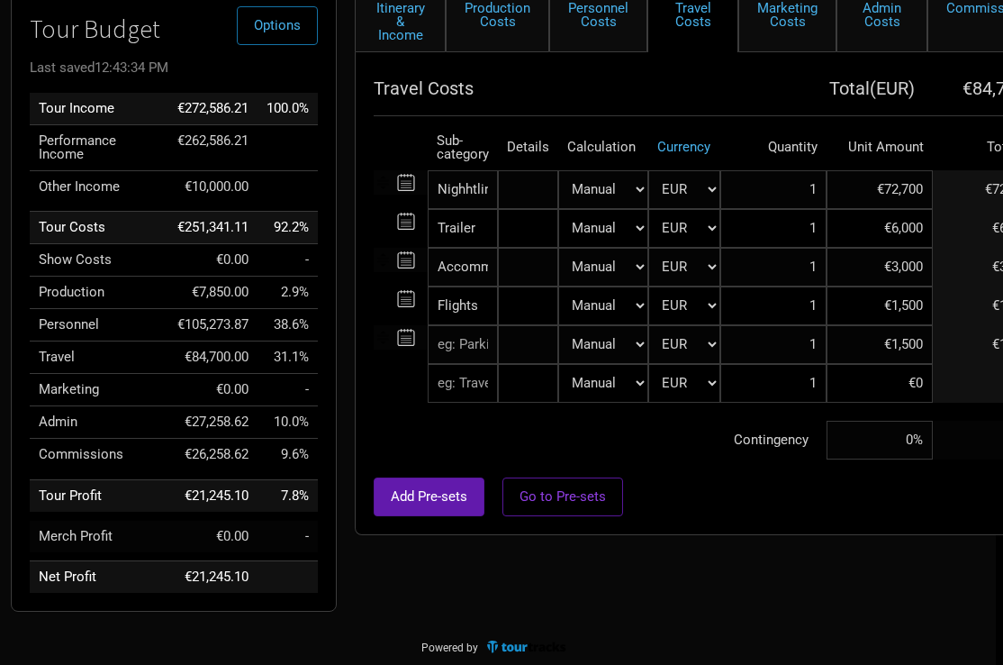
scroll to position [157, 0]
